Goal: Task Accomplishment & Management: Manage account settings

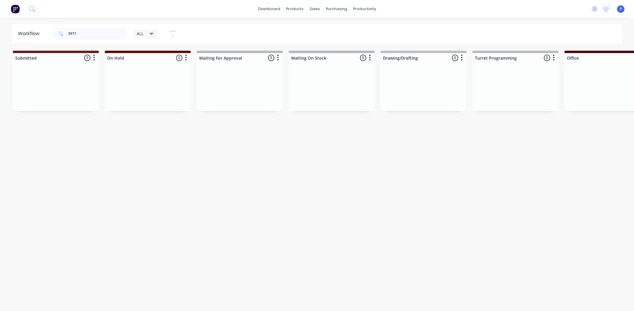
scroll to position [0, 1055]
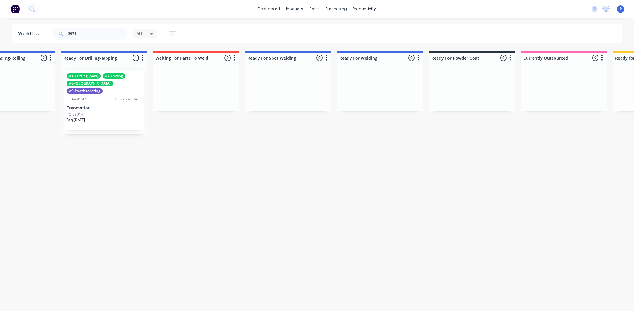
click at [92, 32] on input "3971" at bounding box center [97, 34] width 59 height 12
click at [95, 97] on div "Order #3971 03:27 PM [DATE]" at bounding box center [104, 99] width 75 height 5
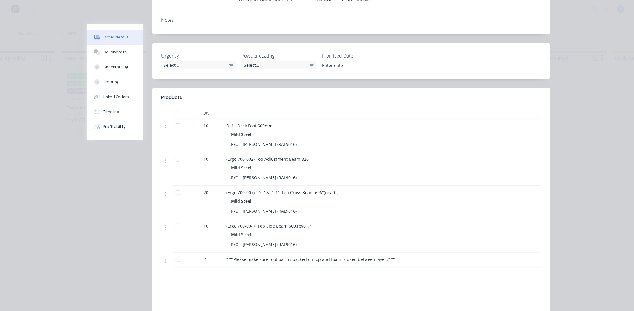
scroll to position [166, 0]
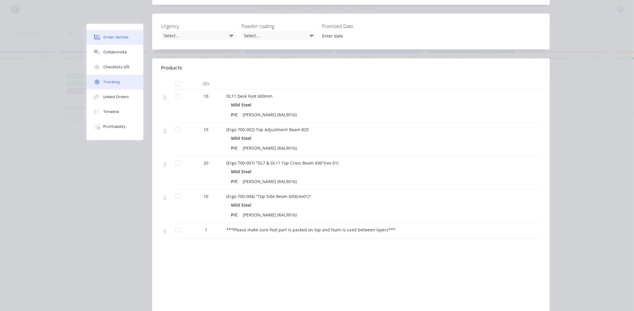
click at [114, 84] on div "Tracking" at bounding box center [111, 81] width 16 height 5
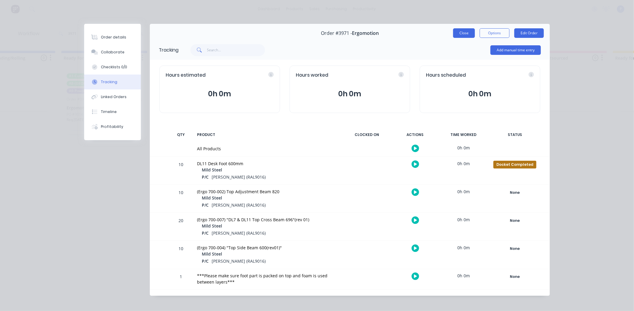
click at [464, 36] on button "Close" at bounding box center [464, 33] width 22 height 10
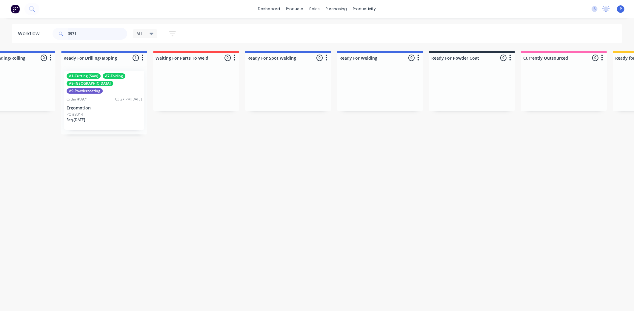
click at [79, 34] on input "3971" at bounding box center [97, 34] width 59 height 12
type input "3"
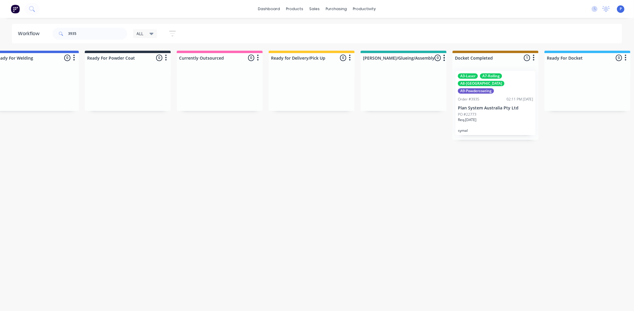
scroll to position [0, 1487]
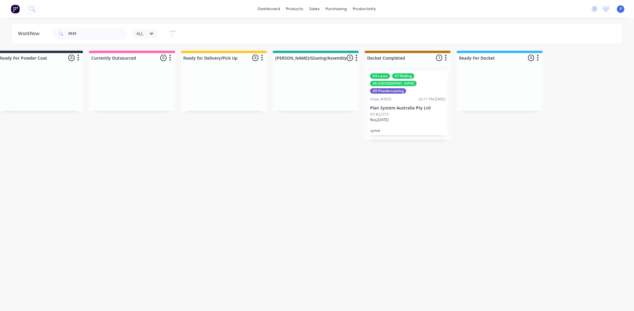
drag, startPoint x: 273, startPoint y: 167, endPoint x: 346, endPoint y: 163, distance: 73.0
click at [402, 96] on div "A3-Laser A7-Rolling A8-Welding A9-Powdercoating Order #3935 02:11 PM [DATE] Pla…" at bounding box center [408, 103] width 80 height 64
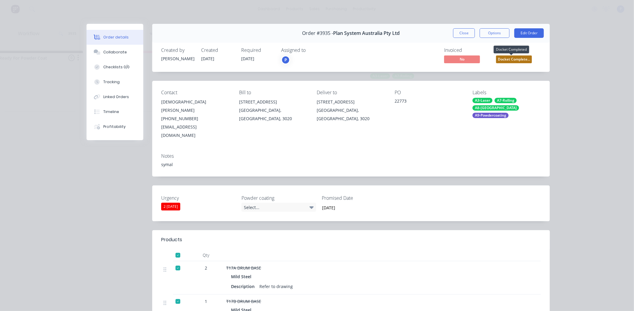
click at [522, 60] on span "Docket Complete..." at bounding box center [514, 59] width 36 height 7
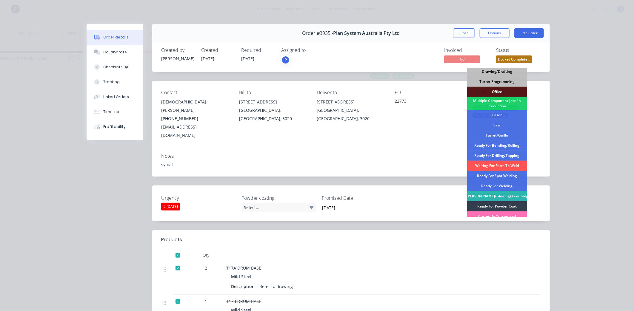
scroll to position [87, 0]
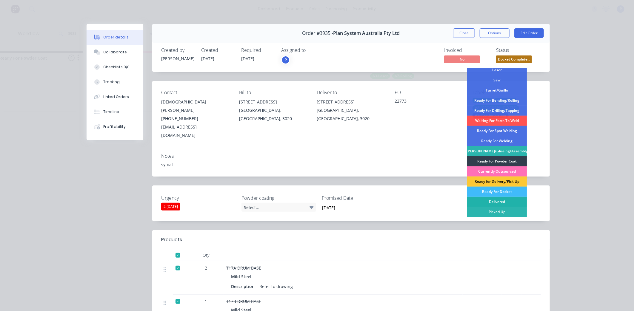
click at [497, 202] on div "Delivered" at bounding box center [497, 202] width 60 height 10
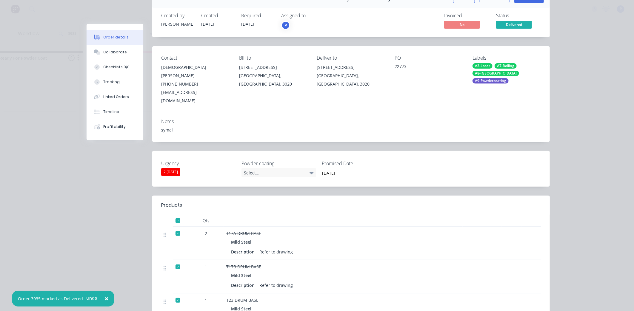
scroll to position [0, 0]
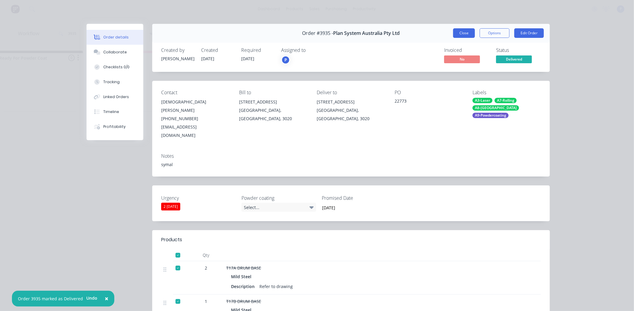
click at [463, 35] on button "Close" at bounding box center [464, 33] width 22 height 10
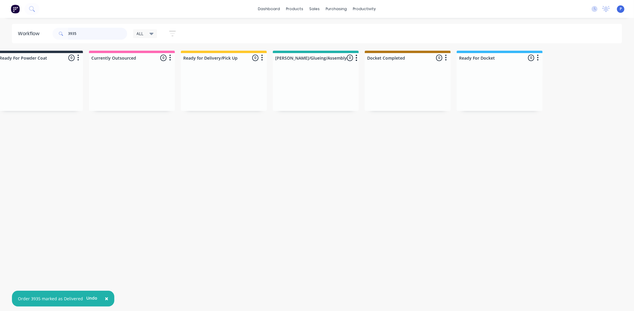
click at [77, 31] on input "3935" at bounding box center [97, 34] width 59 height 12
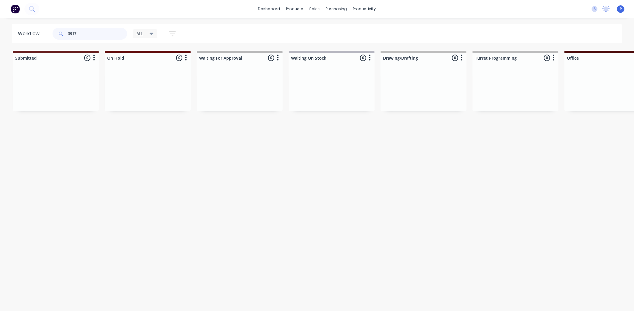
type input "3917"
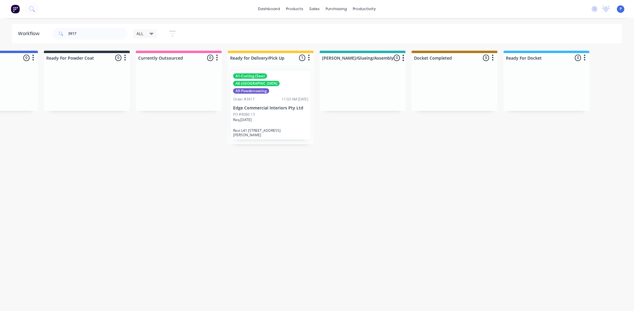
drag, startPoint x: 222, startPoint y: 199, endPoint x: 248, endPoint y: 201, distance: 26.4
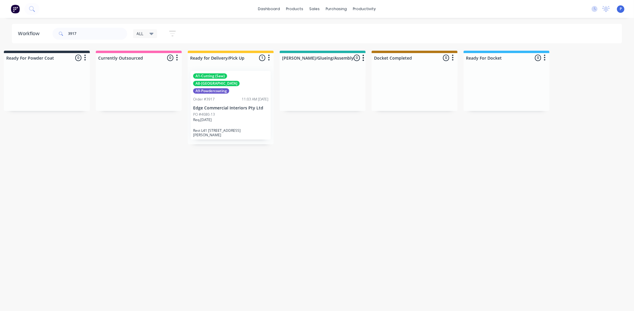
click at [223, 106] on p "Edge Commercial Interiors Pty Ltd" at bounding box center [230, 108] width 75 height 5
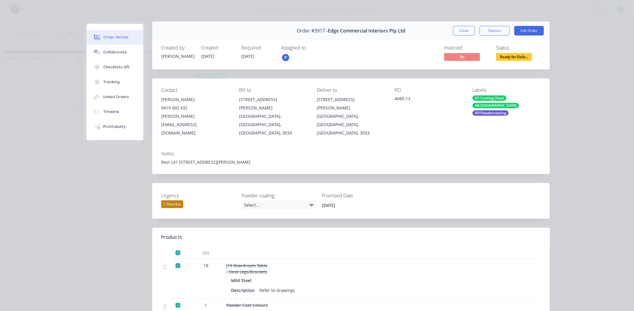
scroll to position [0, 0]
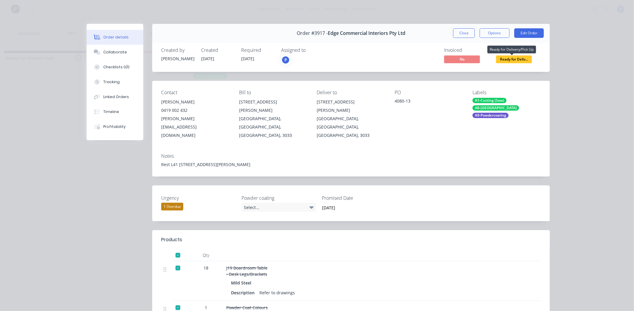
click at [508, 60] on span "Ready for Deliv..." at bounding box center [514, 59] width 36 height 7
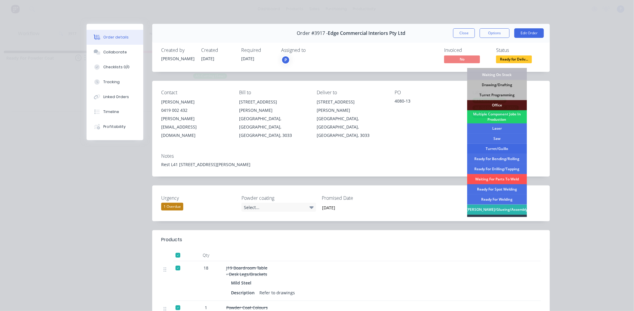
scroll to position [87, 0]
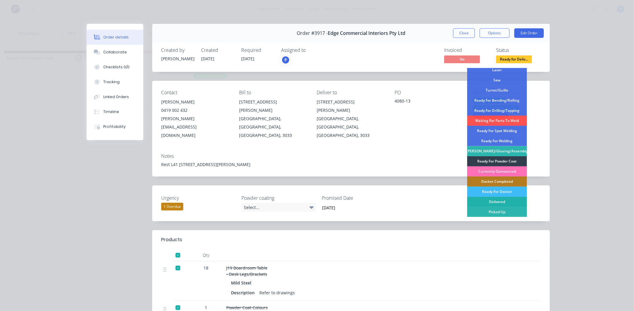
click at [496, 200] on div "Delivered" at bounding box center [497, 202] width 60 height 10
